Goal: Task Accomplishment & Management: Use online tool/utility

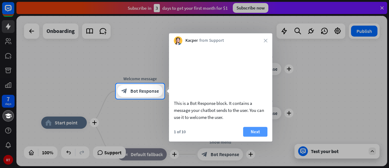
click at [247, 136] on button "Next" at bounding box center [255, 131] width 24 height 10
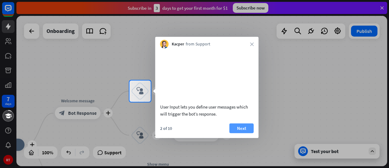
click at [240, 133] on button "Next" at bounding box center [242, 128] width 24 height 10
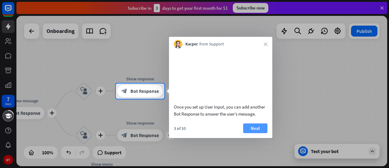
click at [248, 133] on button "Next" at bounding box center [255, 128] width 24 height 10
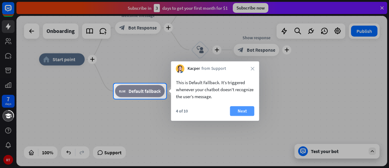
click at [241, 109] on button "Next" at bounding box center [242, 111] width 24 height 10
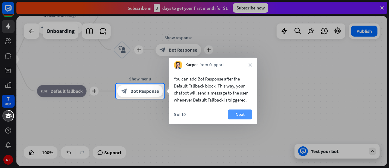
click at [241, 113] on button "Next" at bounding box center [240, 114] width 24 height 10
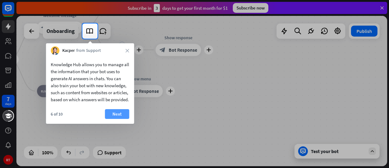
click at [120, 119] on button "Next" at bounding box center [117, 114] width 24 height 10
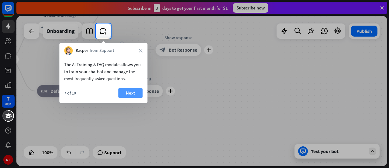
click at [130, 94] on button "Next" at bounding box center [130, 93] width 24 height 10
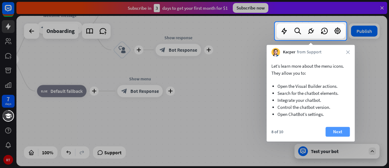
click at [337, 129] on button "Next" at bounding box center [338, 131] width 24 height 10
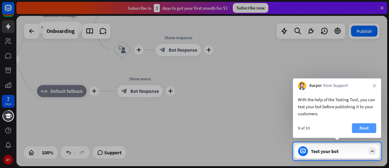
click at [362, 127] on button "Next" at bounding box center [364, 128] width 24 height 10
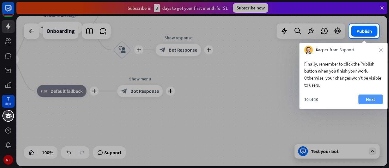
click at [369, 98] on button "Next" at bounding box center [370, 99] width 24 height 10
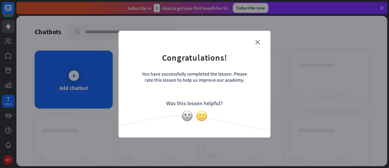
click at [200, 114] on img at bounding box center [202, 116] width 12 height 12
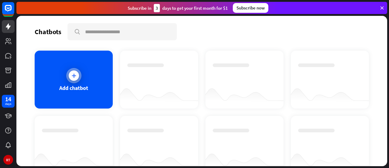
click at [75, 77] on icon at bounding box center [74, 75] width 6 height 6
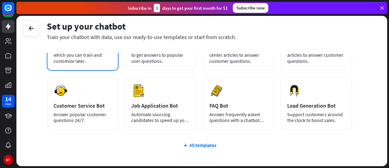
scroll to position [67, 0]
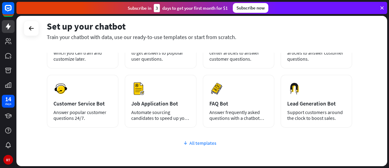
click at [202, 145] on div "All templates" at bounding box center [200, 143] width 306 height 6
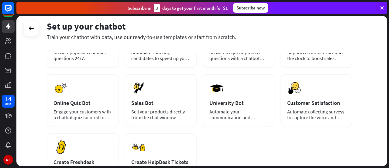
scroll to position [123, 0]
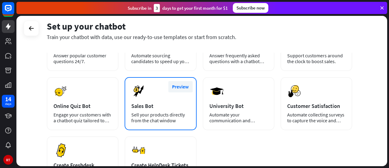
click at [182, 86] on button "Preview" at bounding box center [180, 86] width 24 height 11
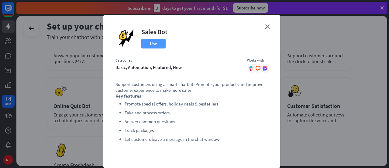
click at [149, 40] on button "Use" at bounding box center [153, 44] width 24 height 10
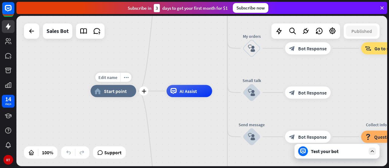
click at [119, 95] on div "home_2 Start point" at bounding box center [114, 91] width 46 height 12
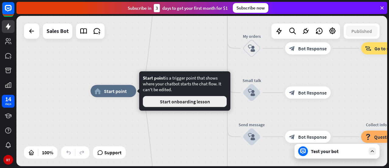
click at [163, 103] on button "Start onboarding lesson" at bounding box center [185, 101] width 84 height 11
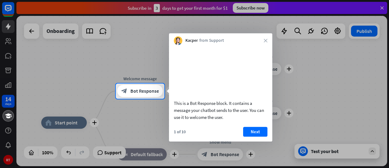
click at [219, 78] on video at bounding box center [221, 71] width 94 height 47
click at [267, 41] on icon "close" at bounding box center [266, 41] width 4 height 4
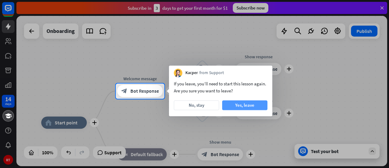
click at [242, 105] on button "Yes, leave" at bounding box center [244, 105] width 45 height 10
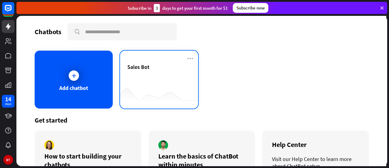
click at [143, 74] on div "Sales Bot" at bounding box center [159, 73] width 64 height 21
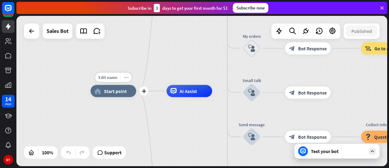
click at [126, 78] on icon "more_horiz" at bounding box center [126, 77] width 5 height 5
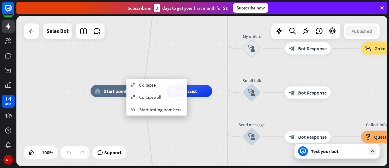
click at [113, 72] on div "home_2 Start point Welcome message block_bot_response Bot Response Main menu bl…" at bounding box center [201, 91] width 371 height 150
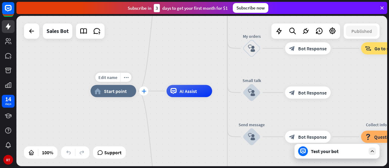
click at [142, 92] on icon "plus" at bounding box center [144, 91] width 5 height 4
